Goal: Task Accomplishment & Management: Manage account settings

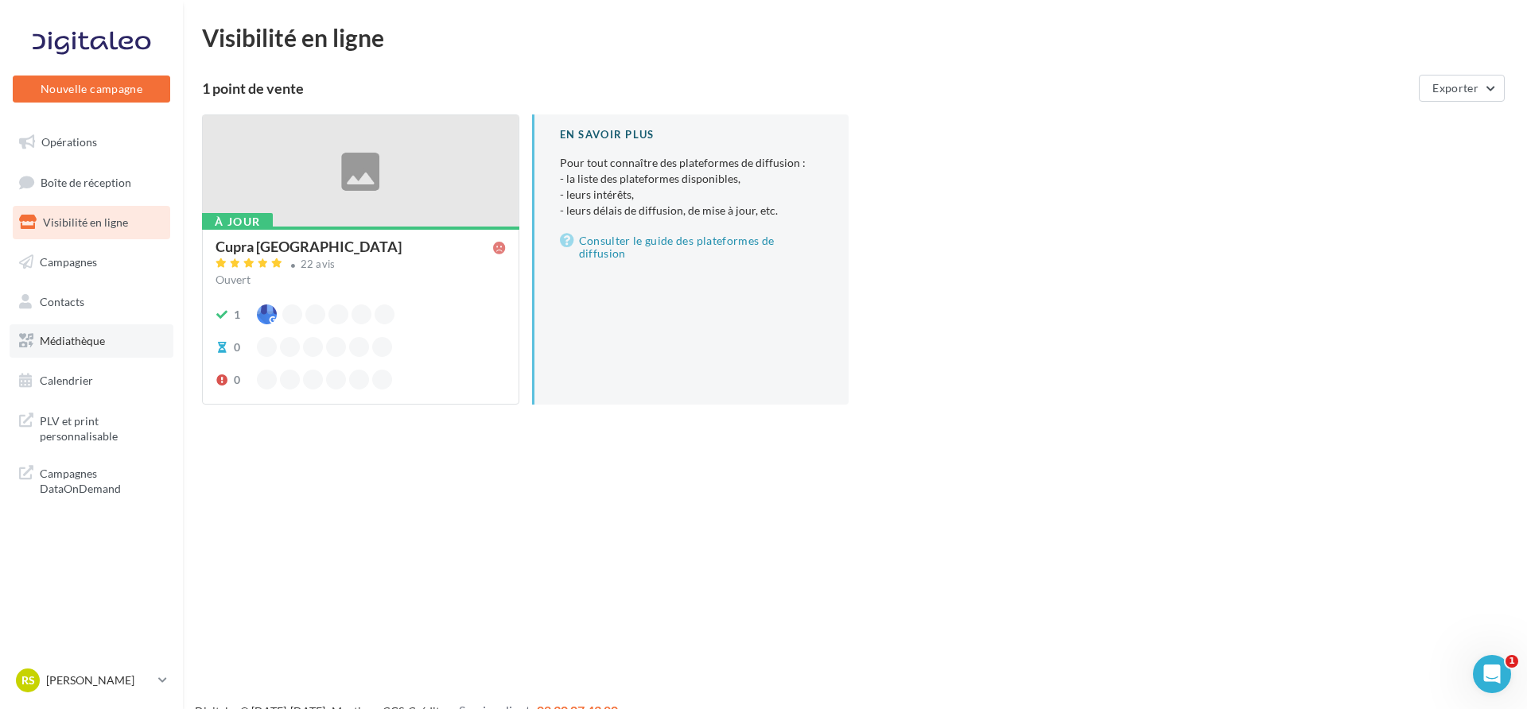
click at [107, 343] on link "Médiathèque" at bounding box center [92, 340] width 164 height 33
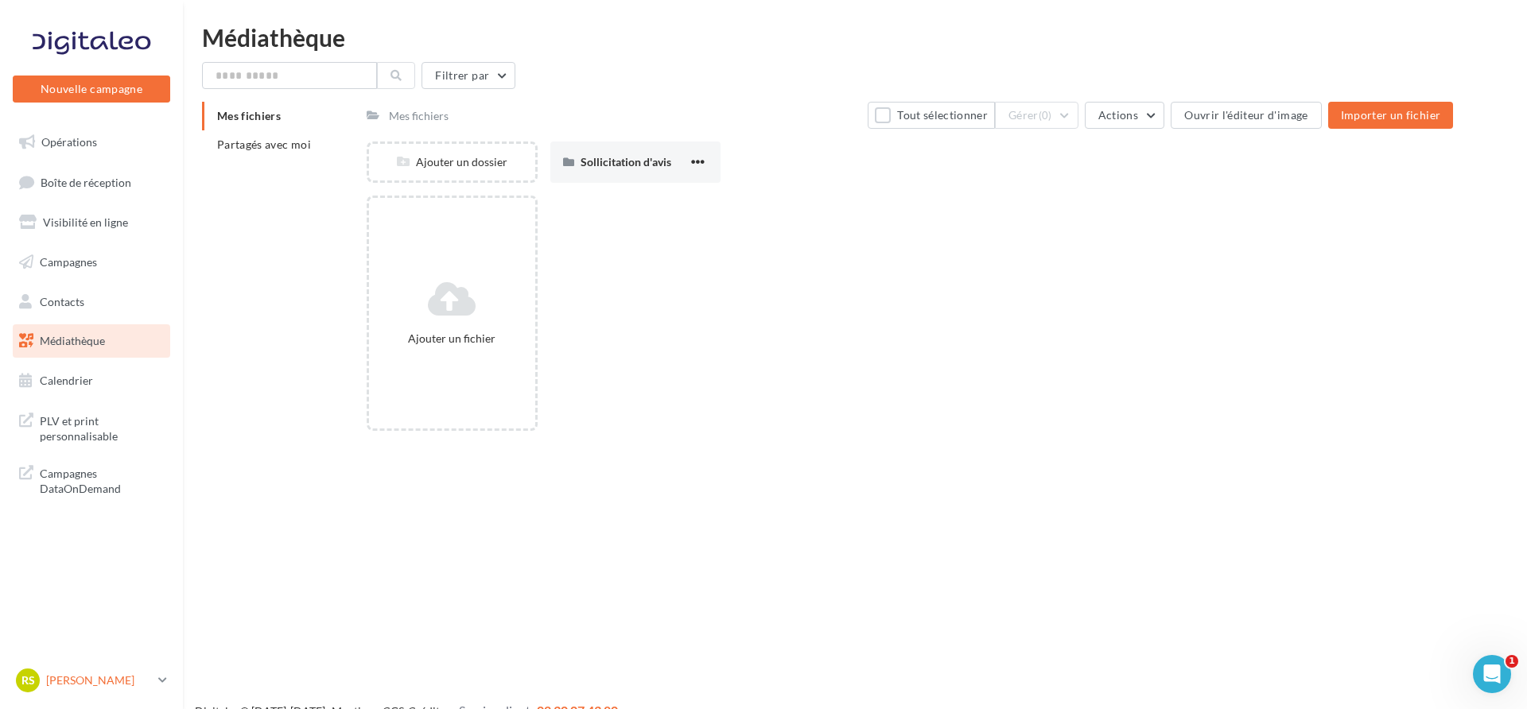
click at [117, 686] on p "[PERSON_NAME]" at bounding box center [99, 681] width 106 height 16
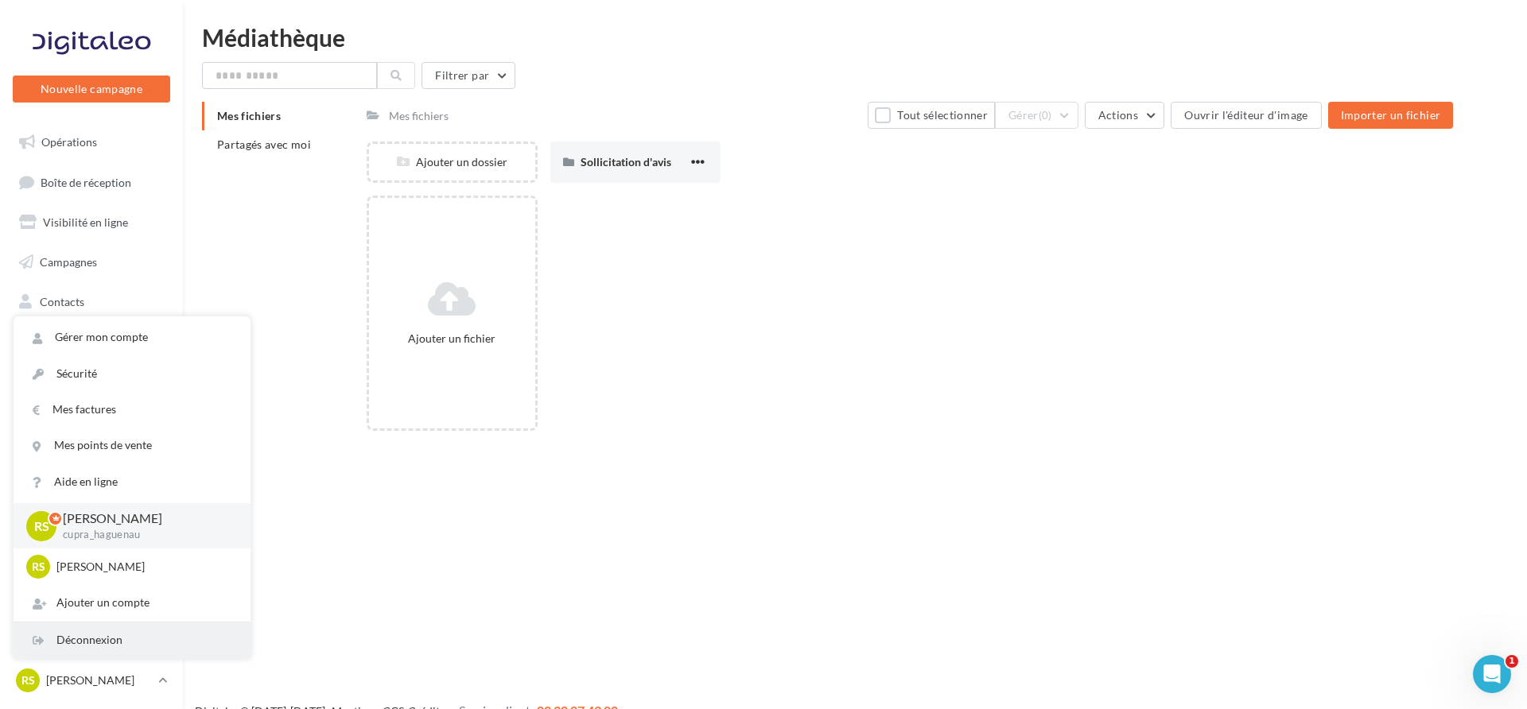
click at [122, 651] on div "Déconnexion" at bounding box center [132, 641] width 237 height 36
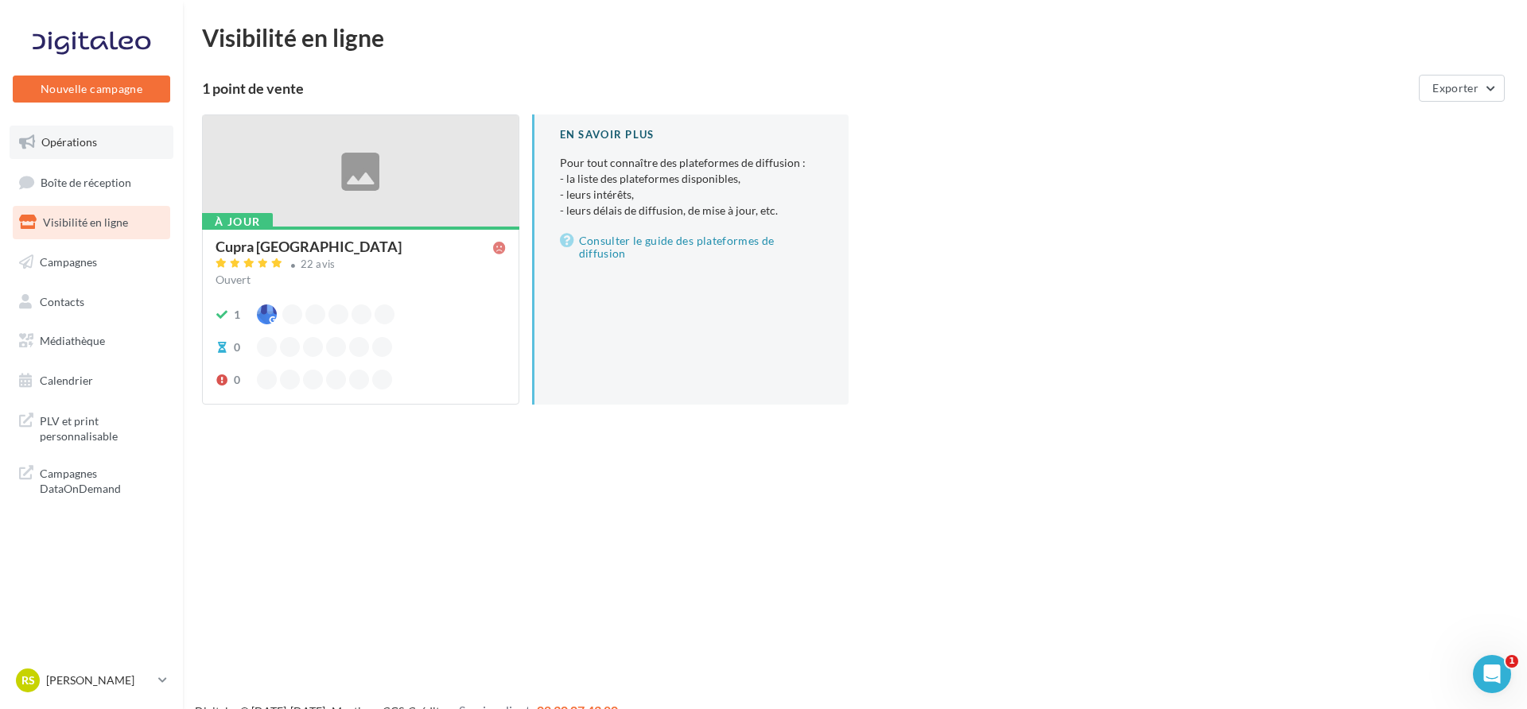
click at [108, 146] on link "Opérations" at bounding box center [92, 142] width 164 height 33
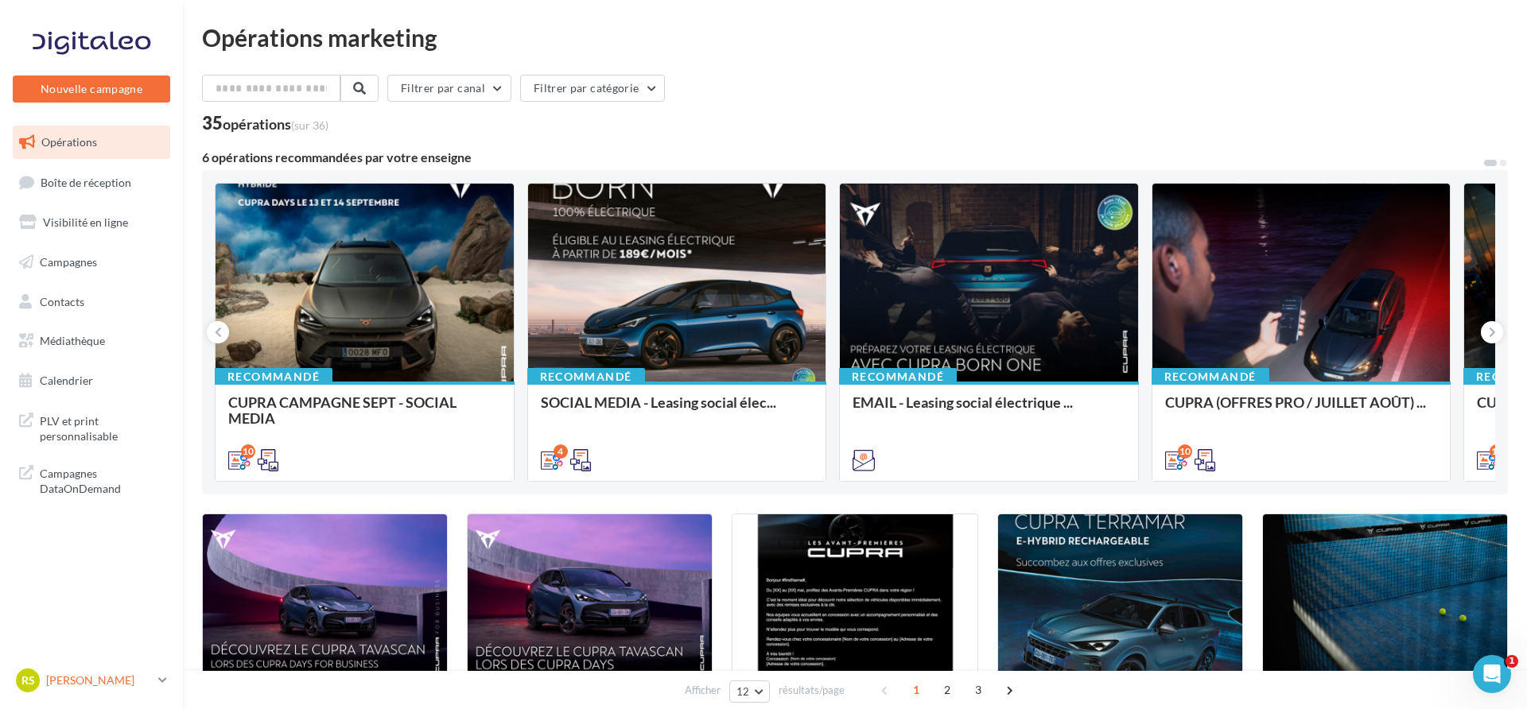
click at [131, 690] on div "RS Romain SIGAUD cupra_haguenau" at bounding box center [84, 681] width 136 height 24
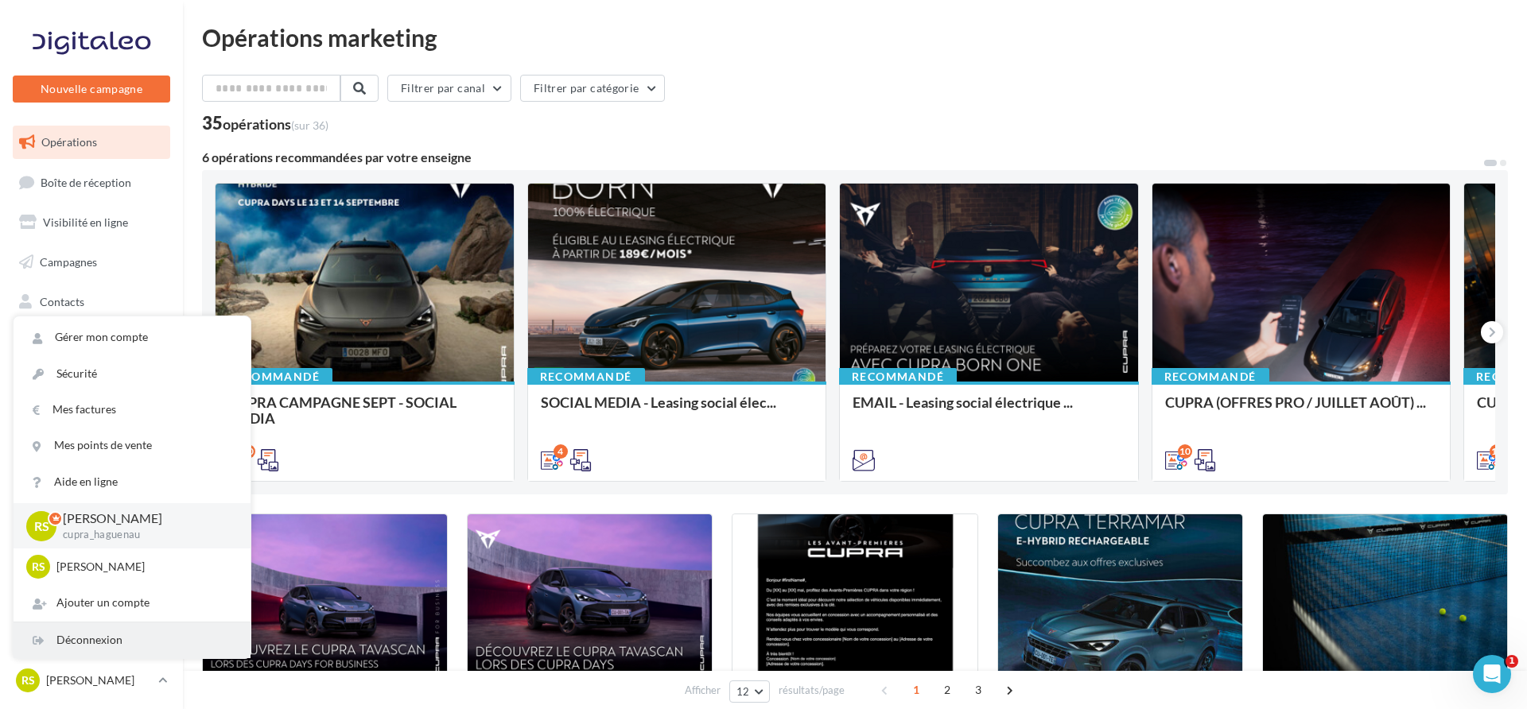
click at [127, 655] on div "Déconnexion" at bounding box center [132, 641] width 237 height 36
